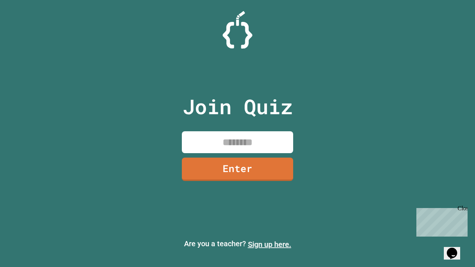
click at [270, 245] on link "Sign up here." at bounding box center [269, 244] width 43 height 9
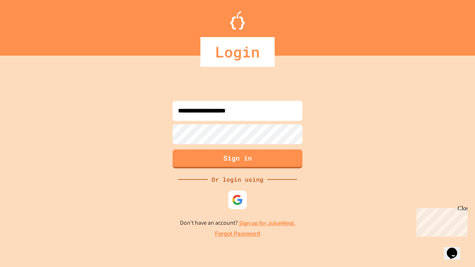
type input "**********"
